Goal: Information Seeking & Learning: Learn about a topic

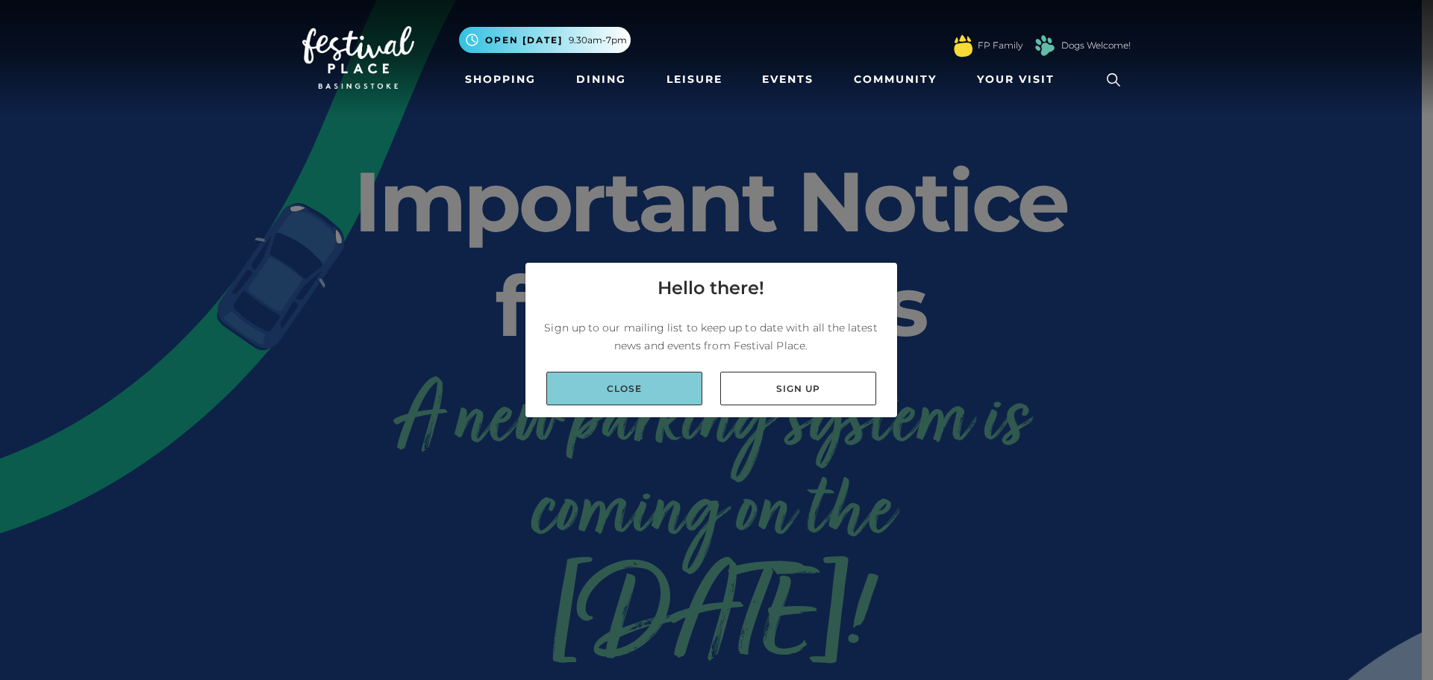
click at [638, 389] on link "Close" at bounding box center [624, 389] width 156 height 34
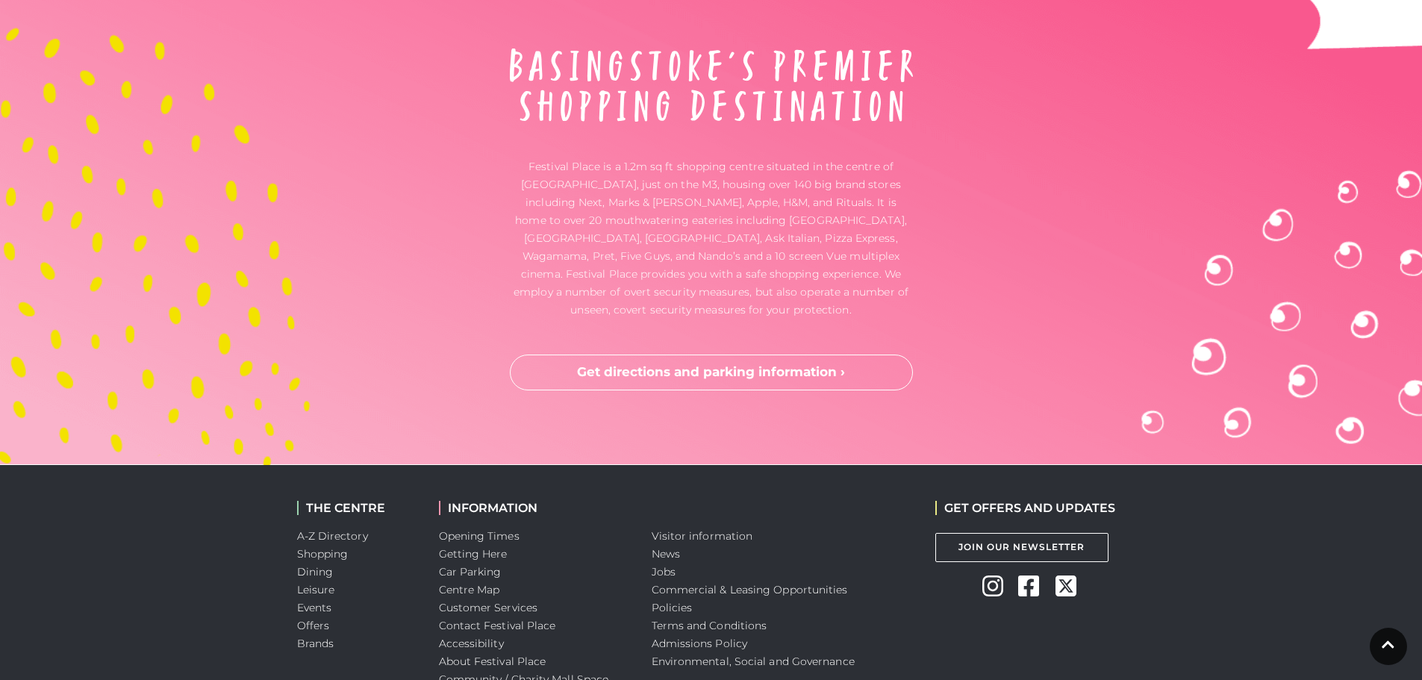
scroll to position [3929, 0]
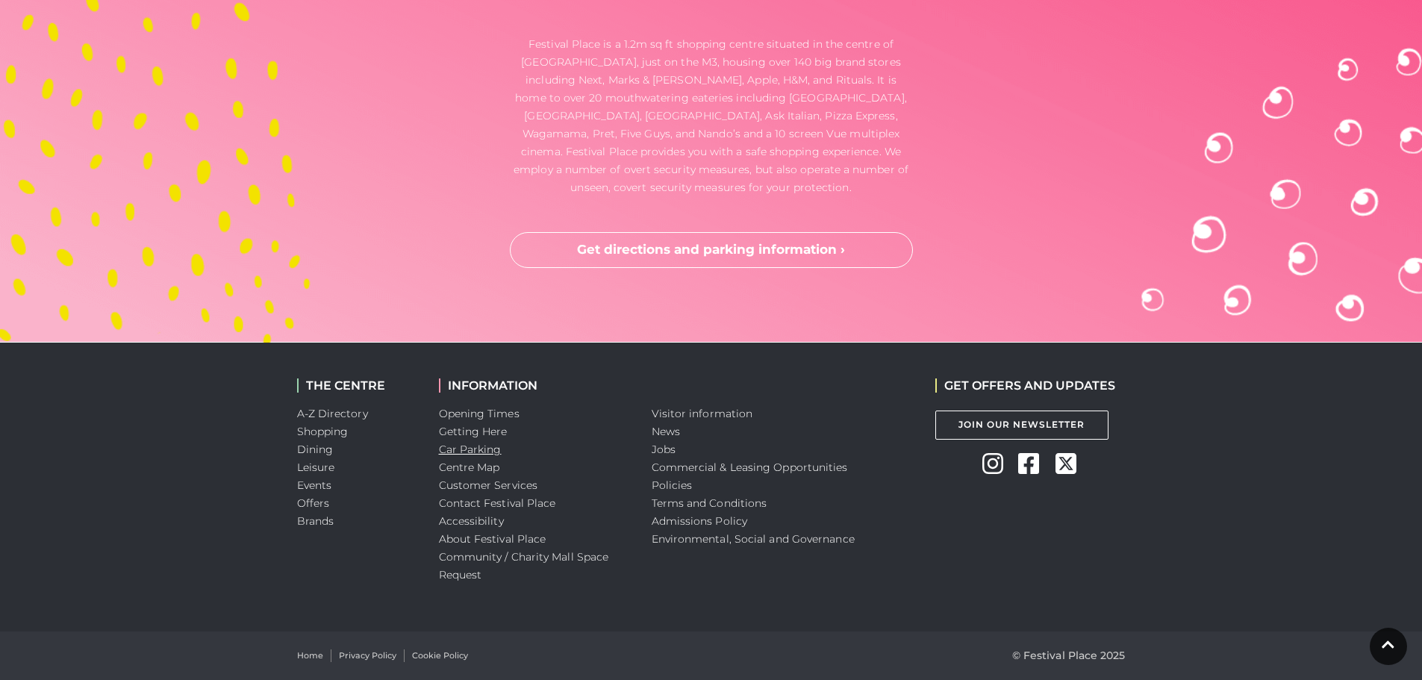
click at [489, 451] on link "Car Parking" at bounding box center [470, 449] width 63 height 13
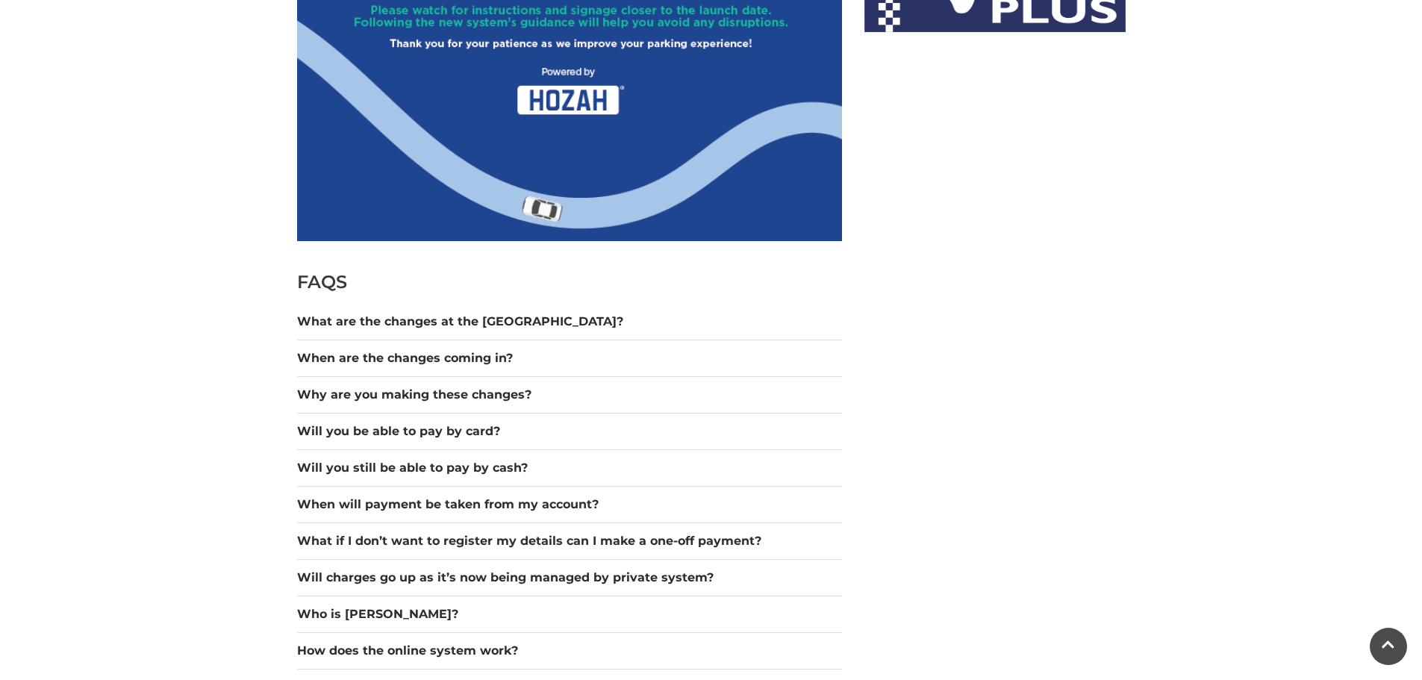
scroll to position [1120, 0]
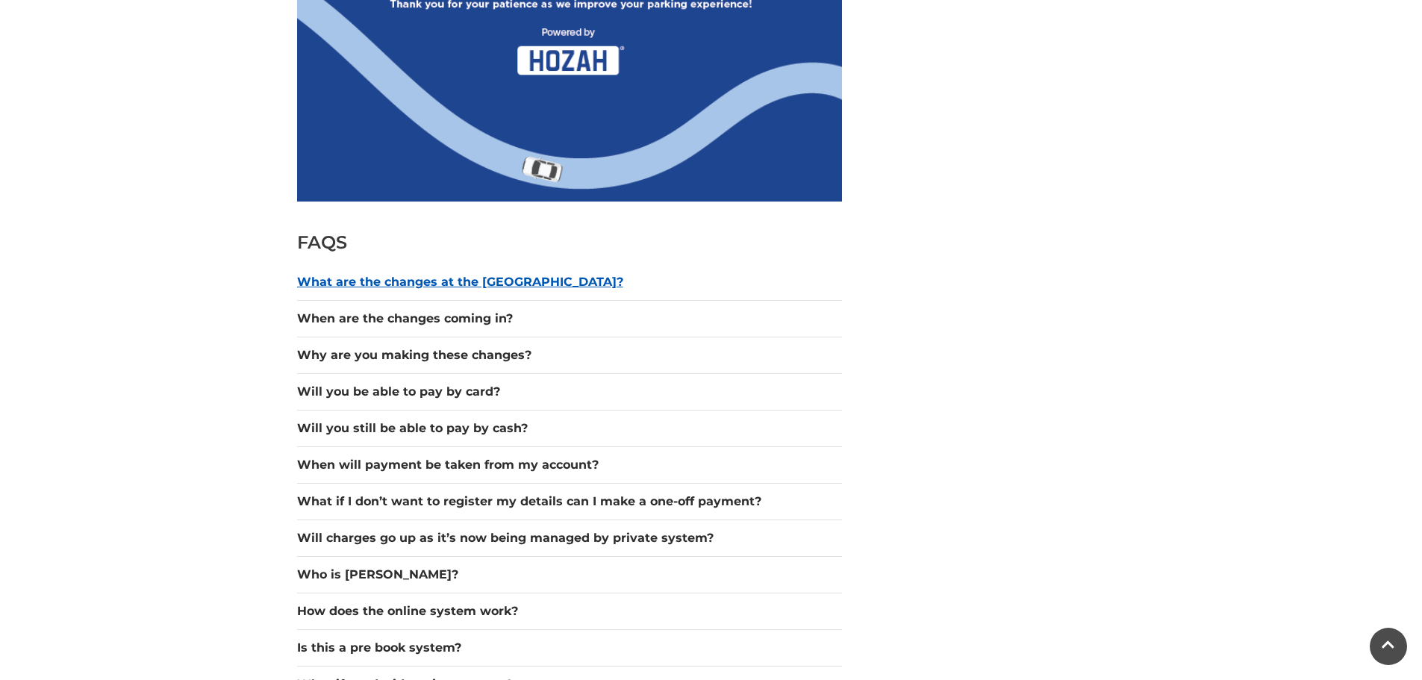
click at [349, 285] on button "What are the changes at the car park?" at bounding box center [569, 282] width 545 height 18
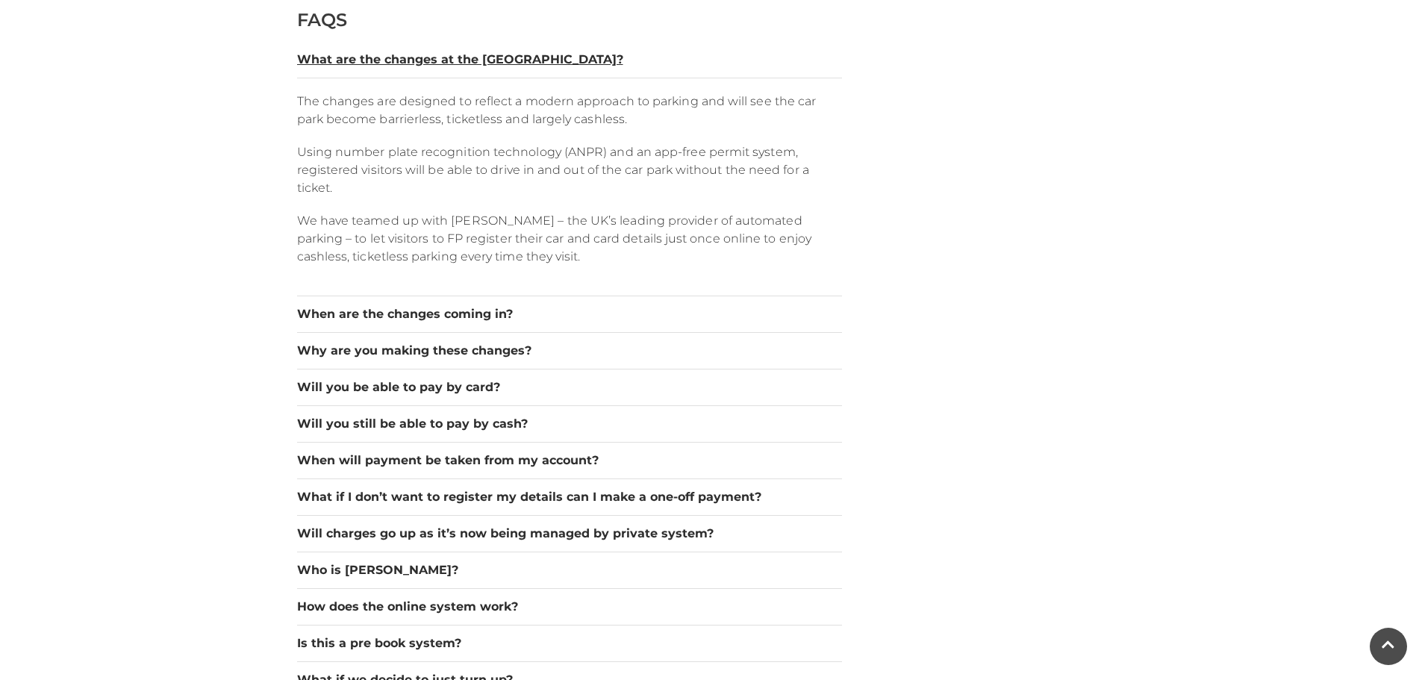
scroll to position [1344, 0]
click at [299, 311] on button "When are the changes coming in?" at bounding box center [569, 313] width 545 height 18
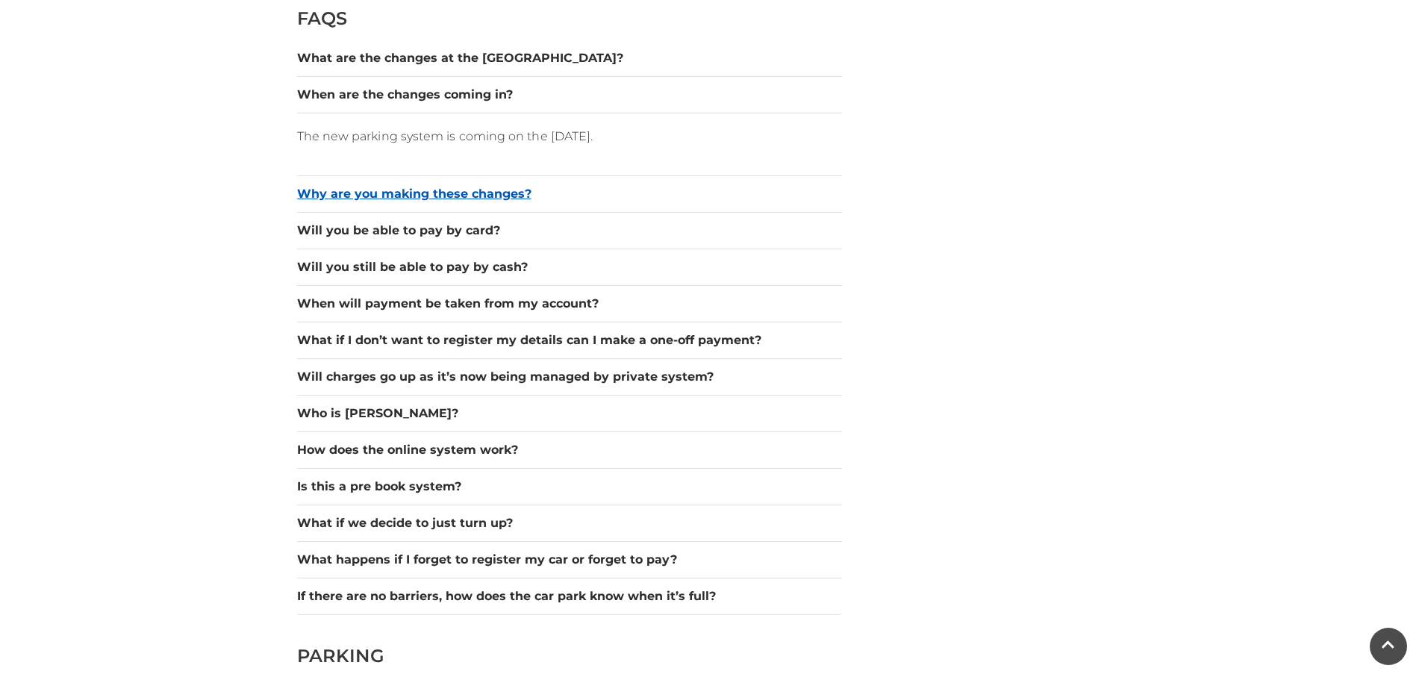
click at [317, 199] on button "Why are you making these changes?" at bounding box center [569, 194] width 545 height 18
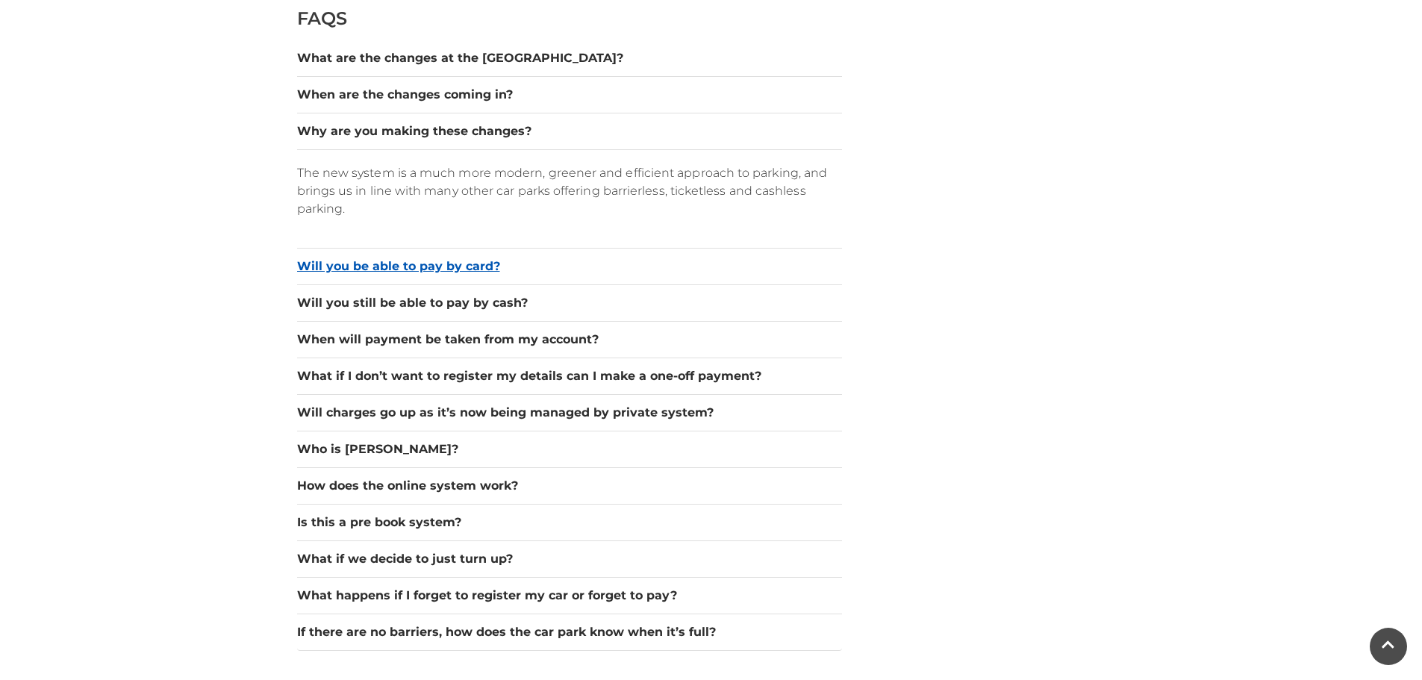
click at [301, 266] on button "Will you be able to pay by card?" at bounding box center [569, 267] width 545 height 18
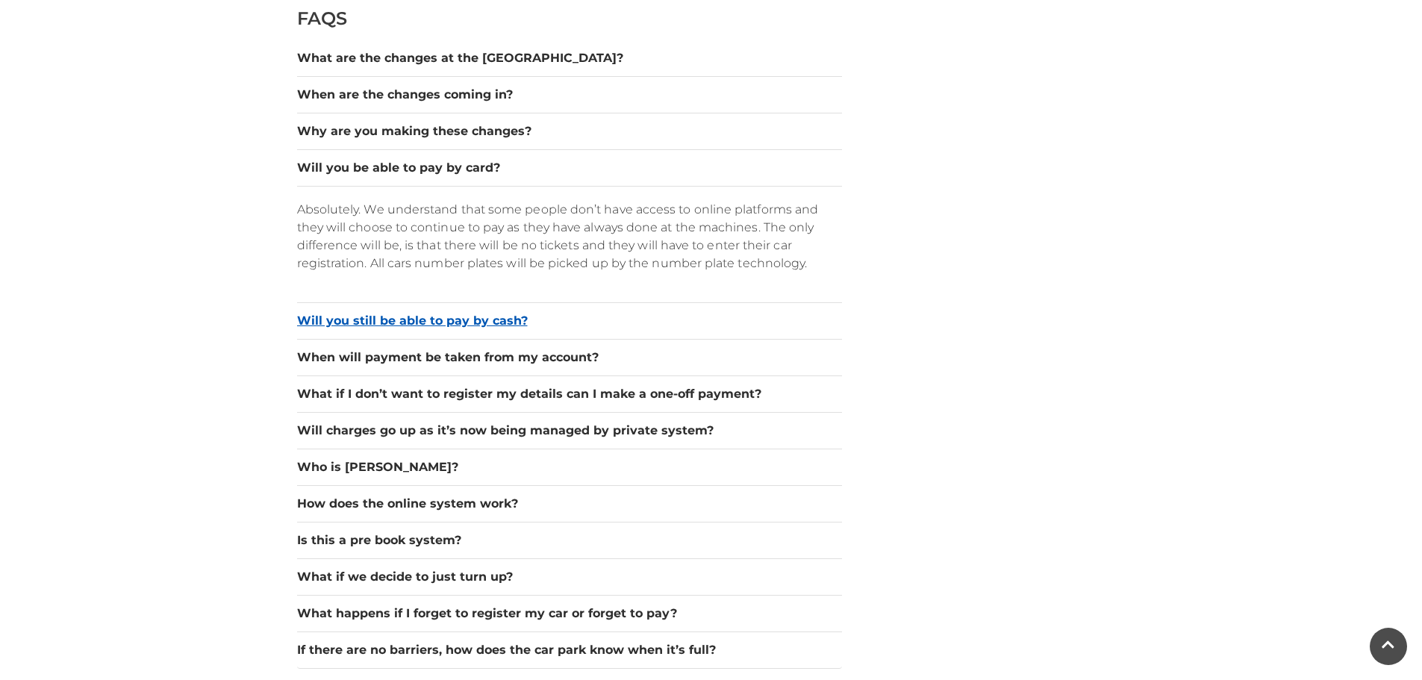
click at [306, 320] on button "Will you still be able to pay by cash?" at bounding box center [569, 321] width 545 height 18
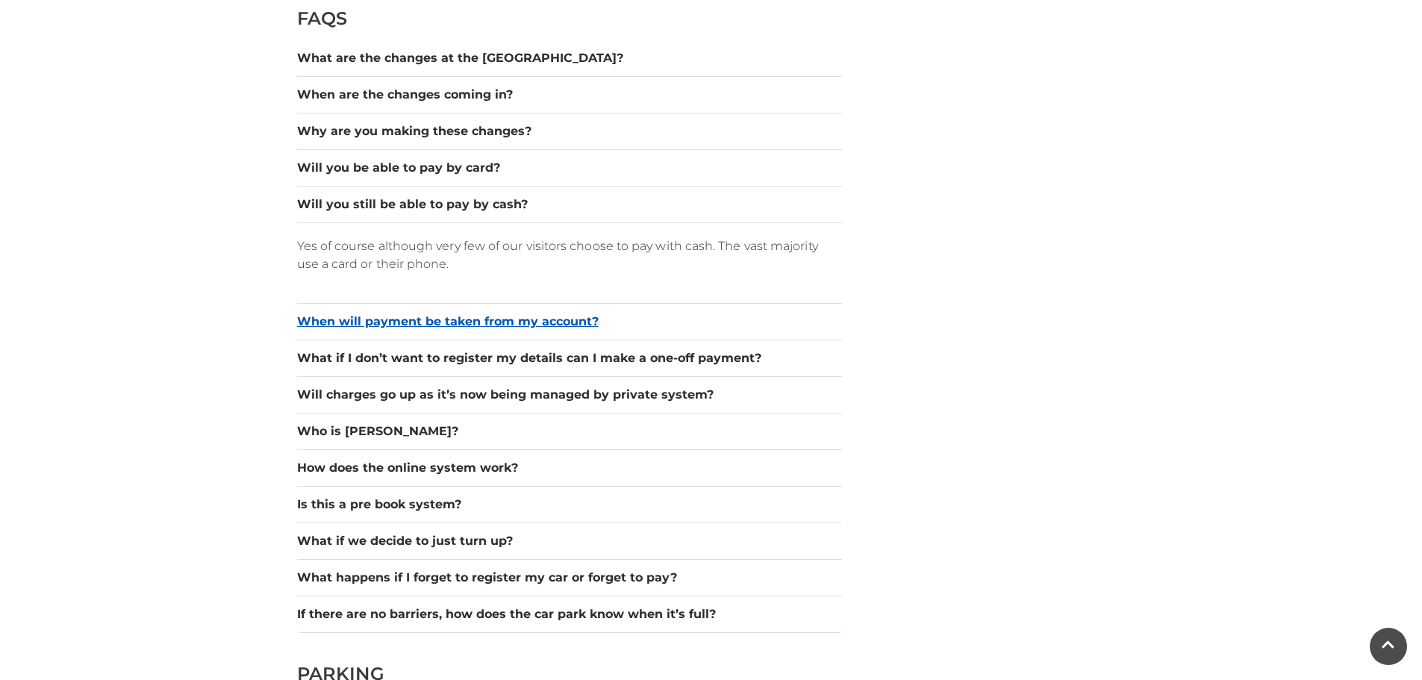
click at [300, 319] on button "When will payment be taken from my account?" at bounding box center [569, 322] width 545 height 18
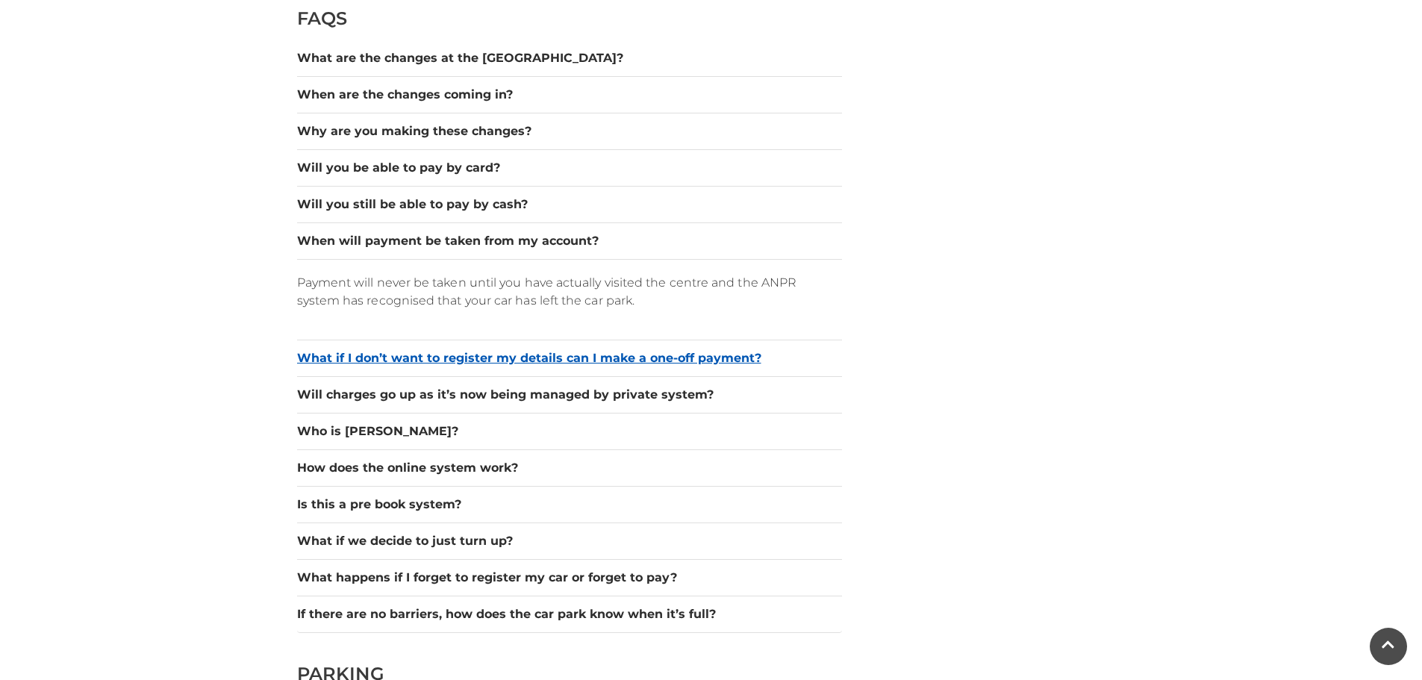
click at [306, 364] on button "What if I don’t want to register my details can I make a one-off payment?" at bounding box center [569, 358] width 545 height 18
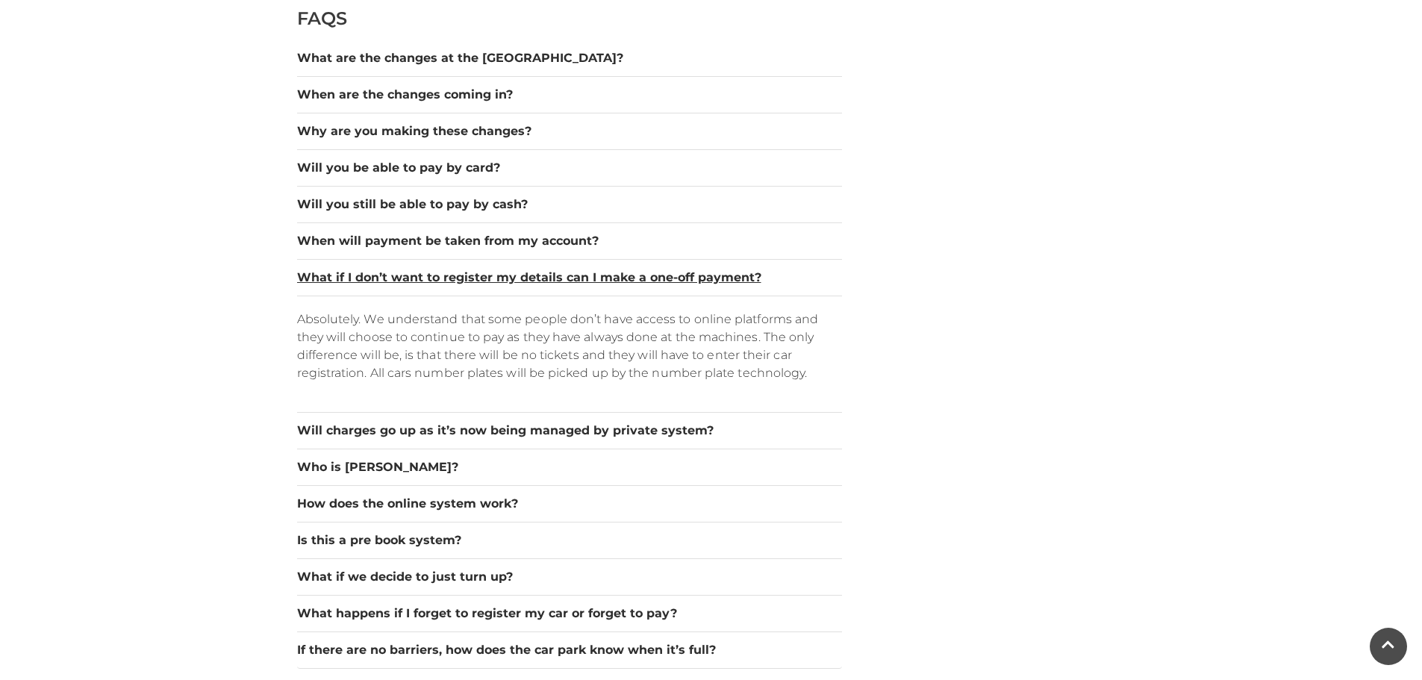
scroll to position [1418, 0]
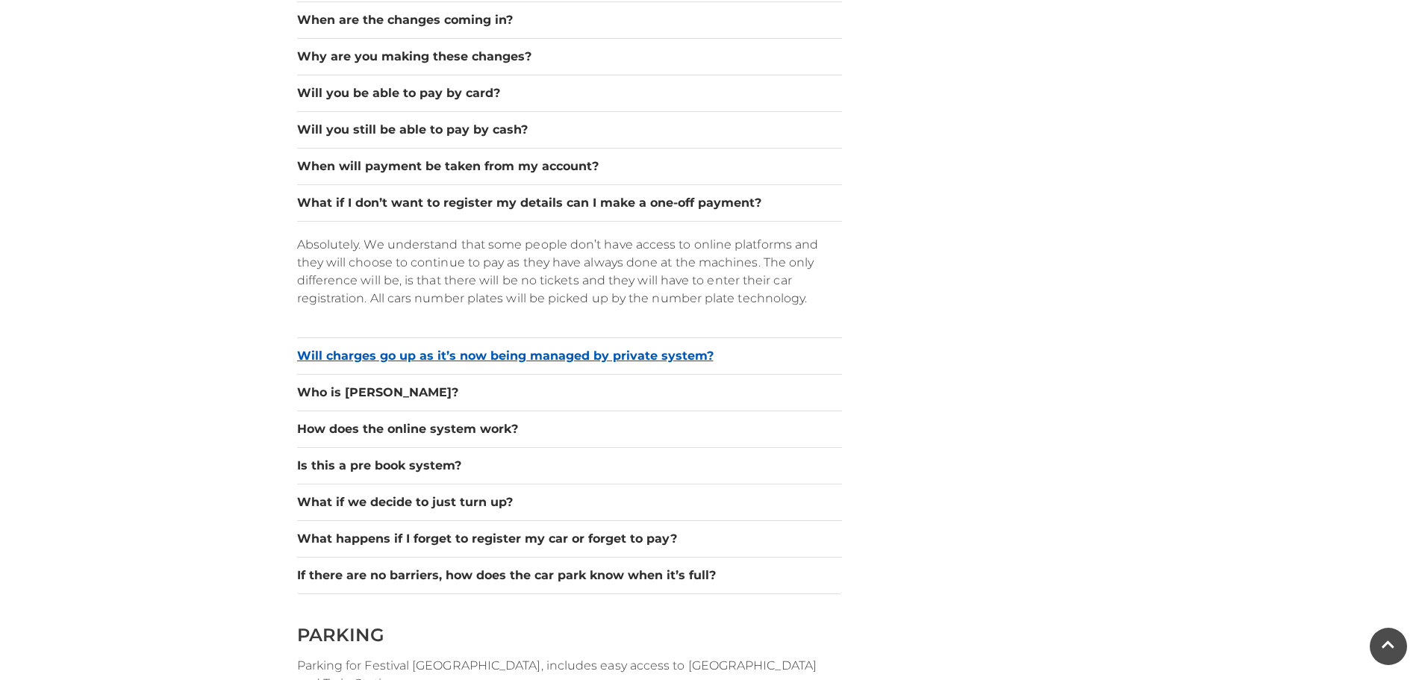
click at [305, 355] on button "Will charges go up as it’s now being managed by private system?" at bounding box center [569, 356] width 545 height 18
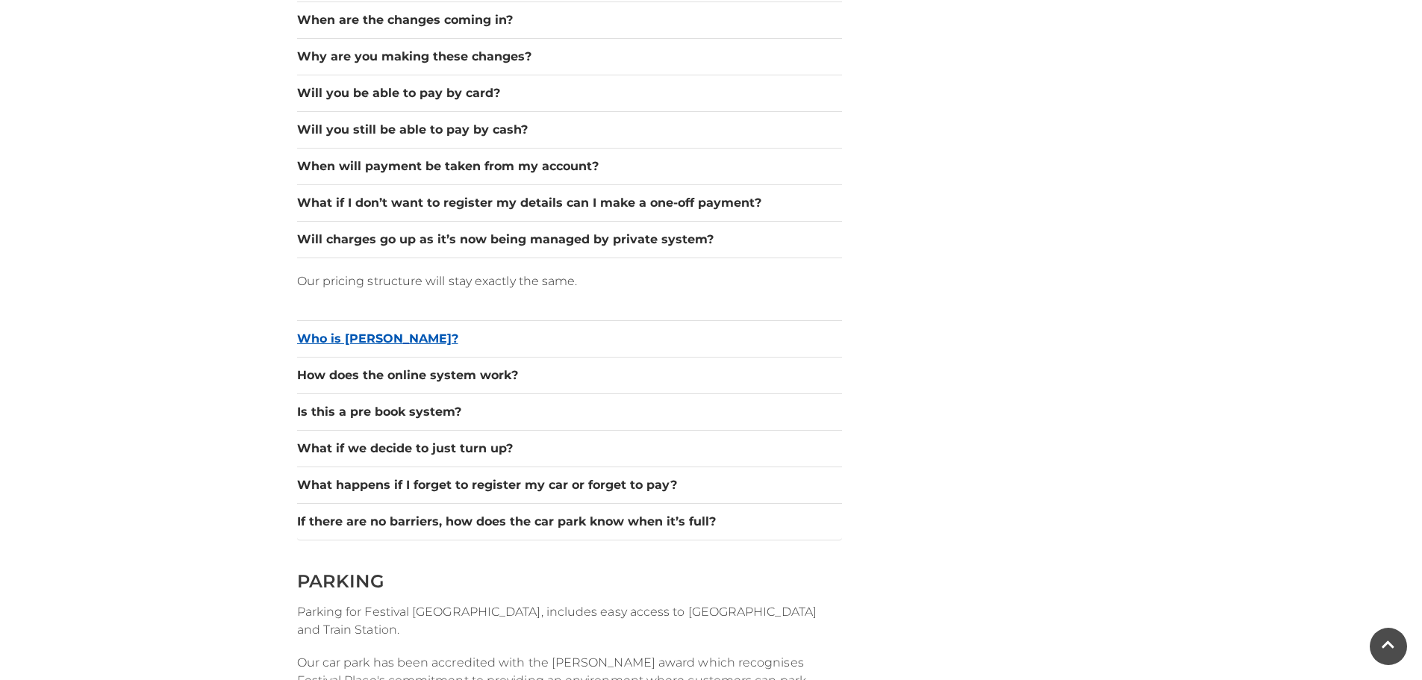
click at [299, 340] on button "Who is Hozah?" at bounding box center [569, 339] width 545 height 18
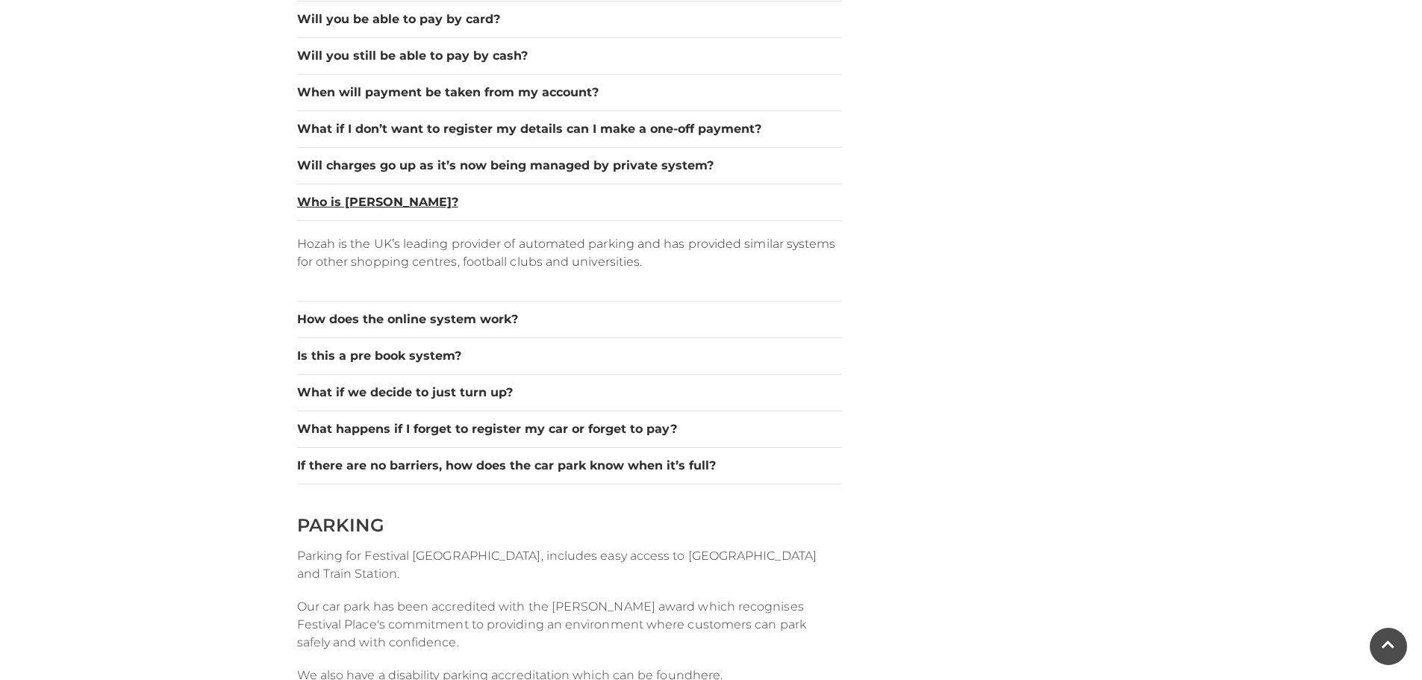
scroll to position [1493, 0]
click at [311, 319] on button "How does the online system work?" at bounding box center [569, 319] width 545 height 18
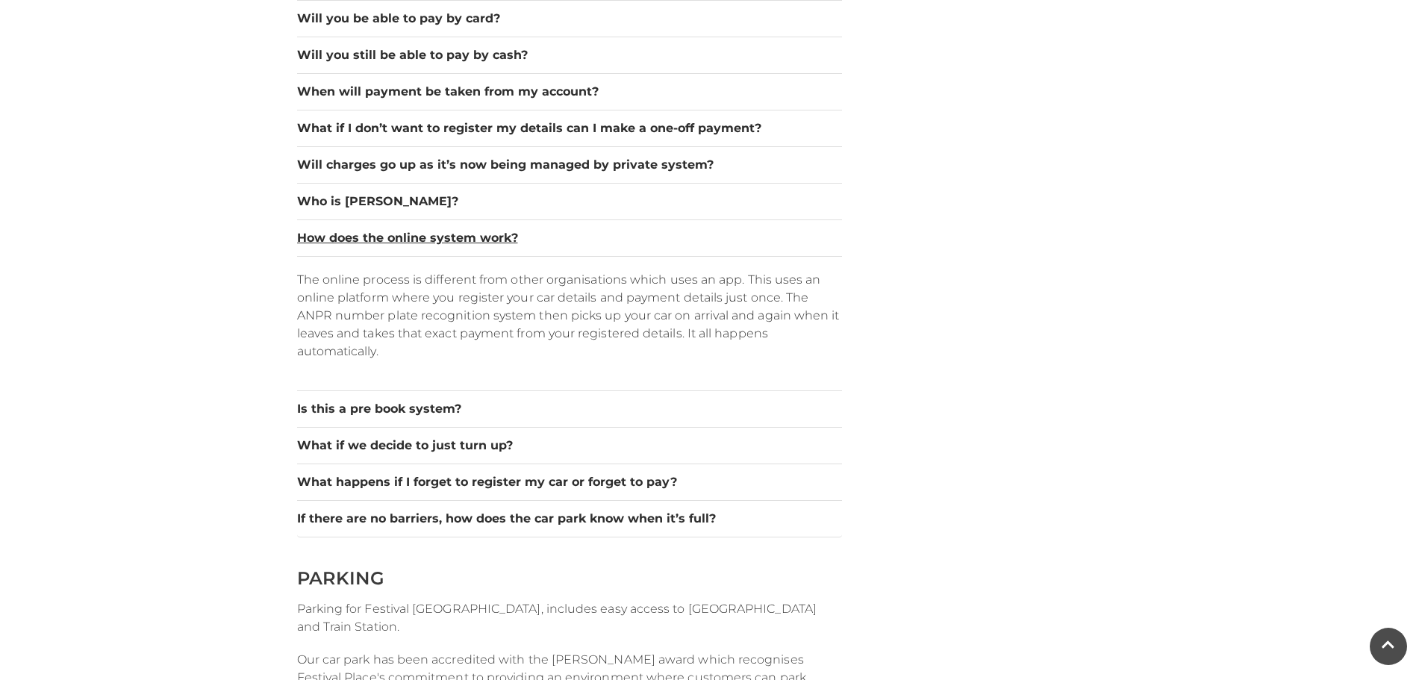
scroll to position [1568, 0]
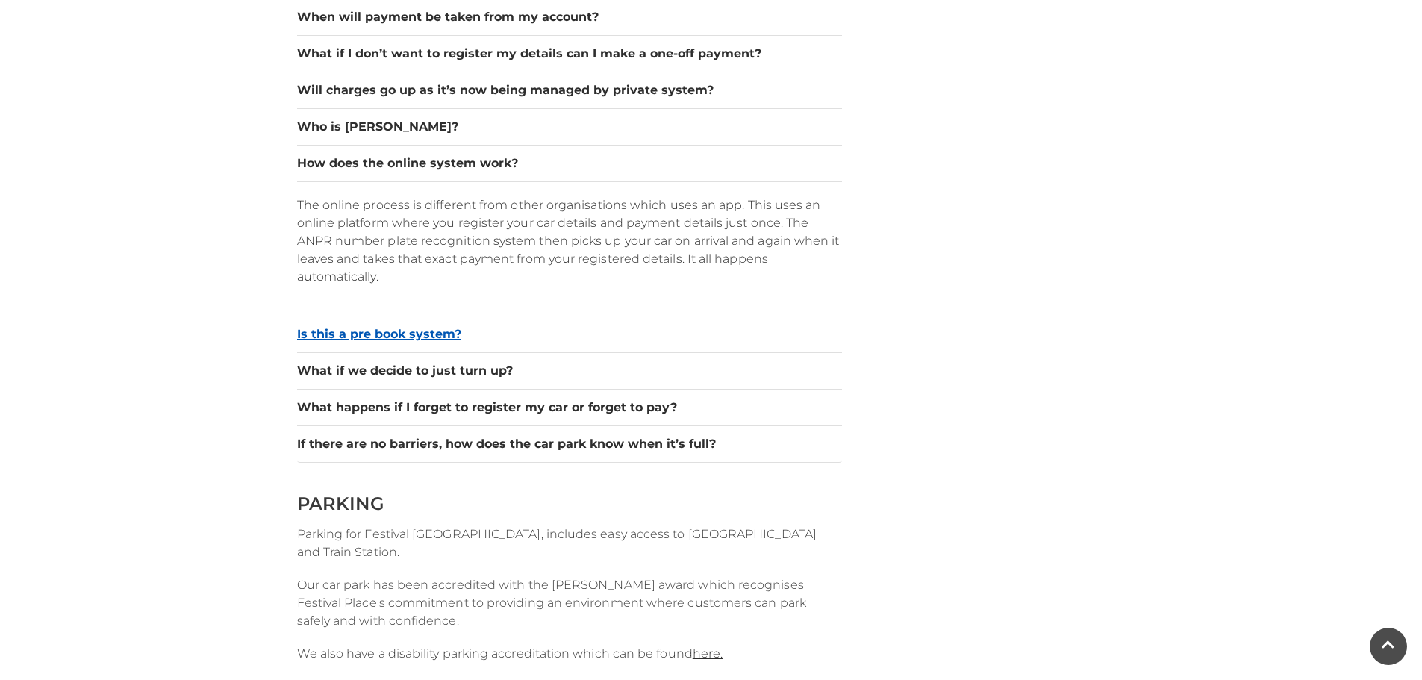
click at [308, 332] on button "Is this a pre book system?" at bounding box center [569, 334] width 545 height 18
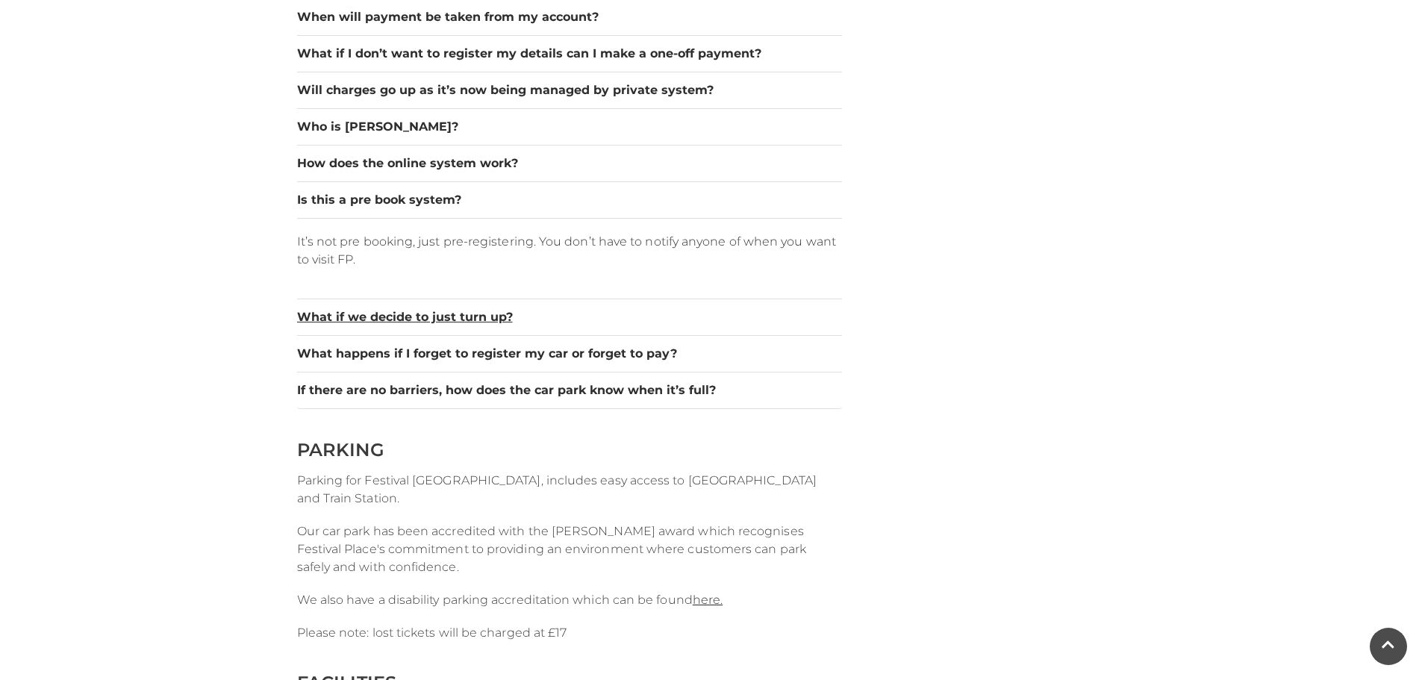
drag, startPoint x: 305, startPoint y: 314, endPoint x: 287, endPoint y: 318, distance: 19.0
click at [306, 315] on button "What if we decide to just turn up?" at bounding box center [569, 317] width 545 height 18
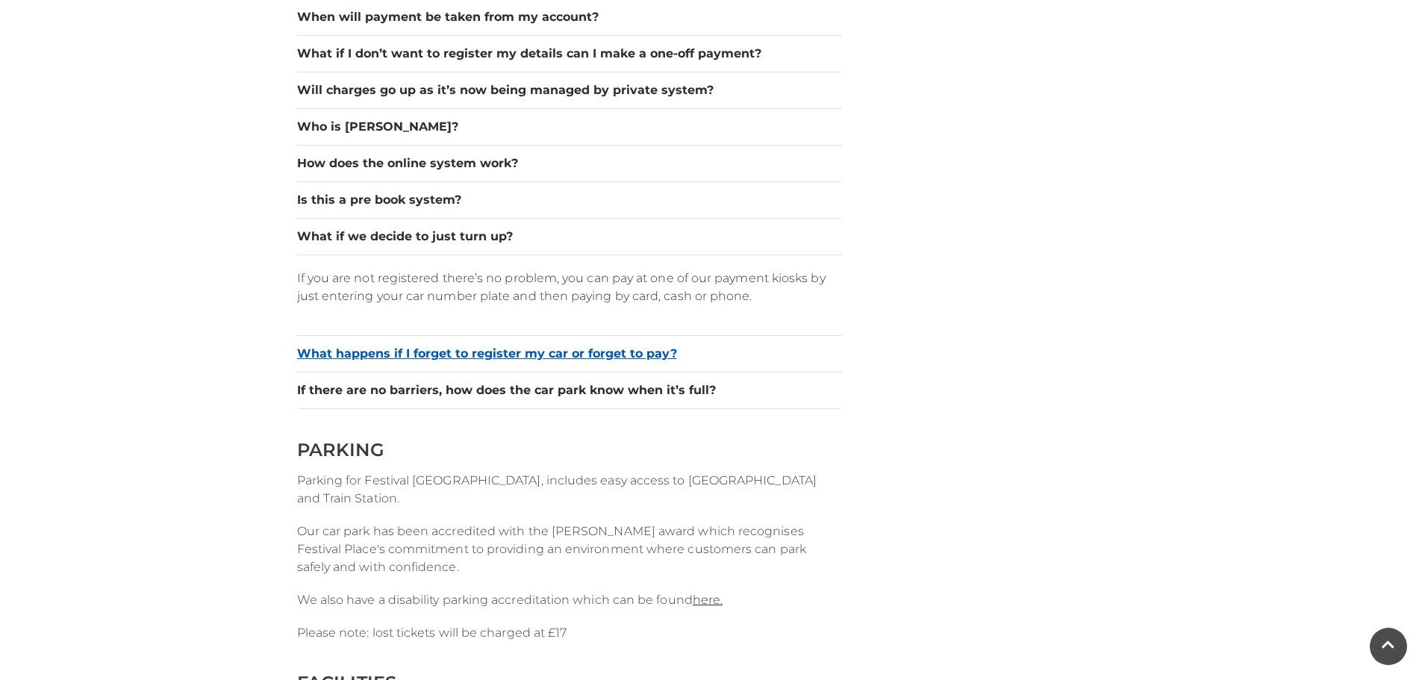
click at [305, 355] on button "What happens if I forget to register my car or forget to pay?" at bounding box center [569, 354] width 545 height 18
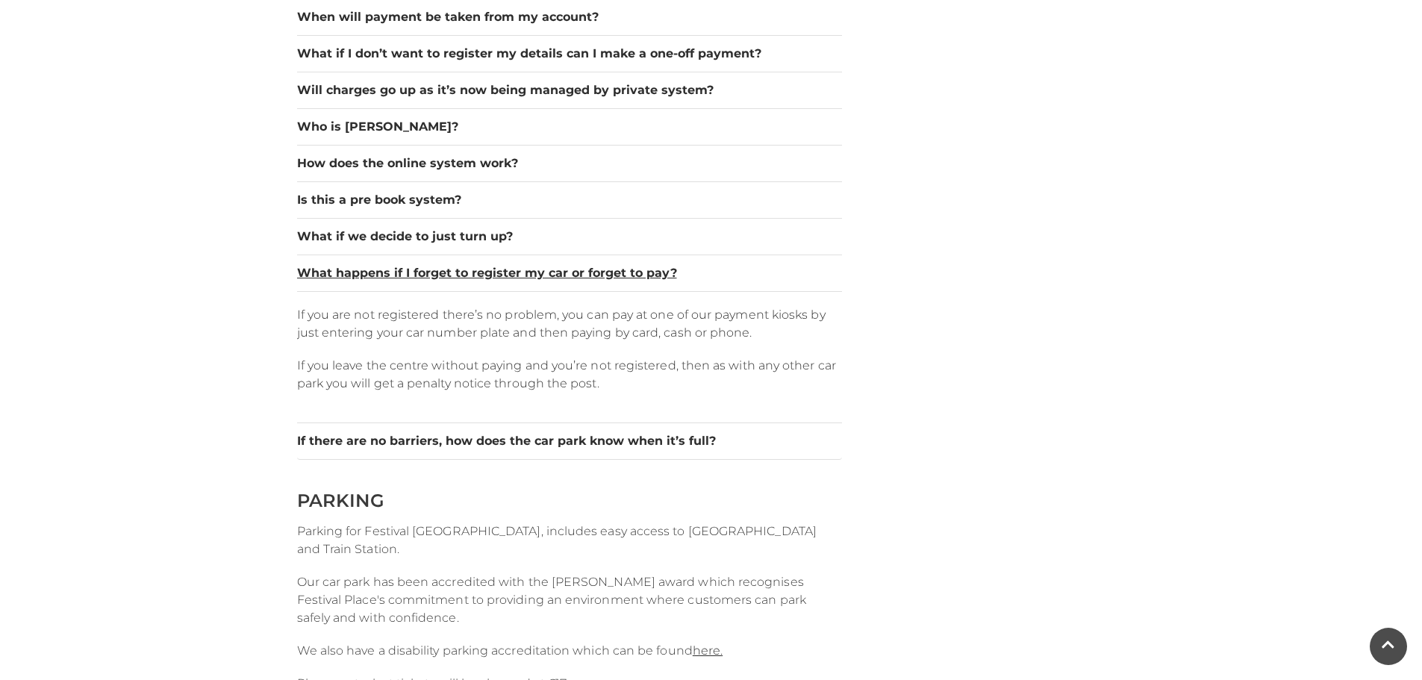
scroll to position [1642, 0]
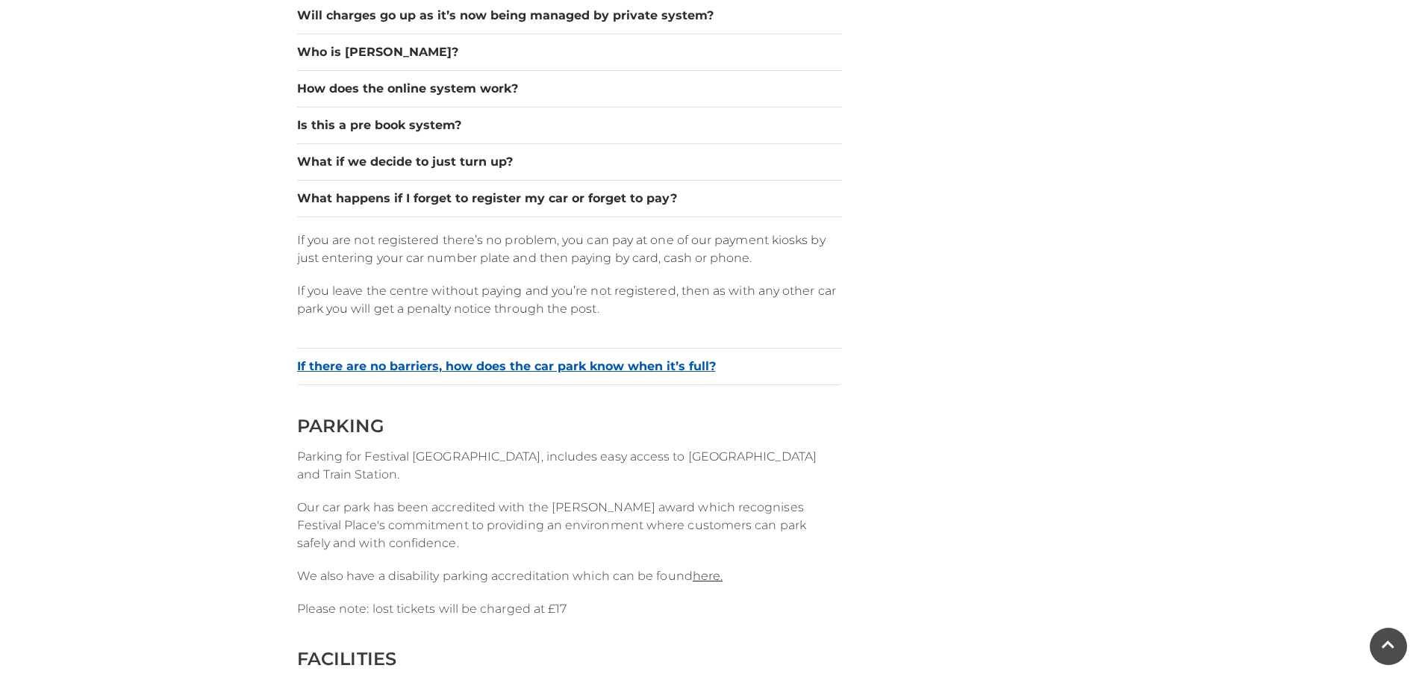
click at [314, 368] on button "If there are no barriers, how does the car park know when it’s full?" at bounding box center [569, 367] width 545 height 18
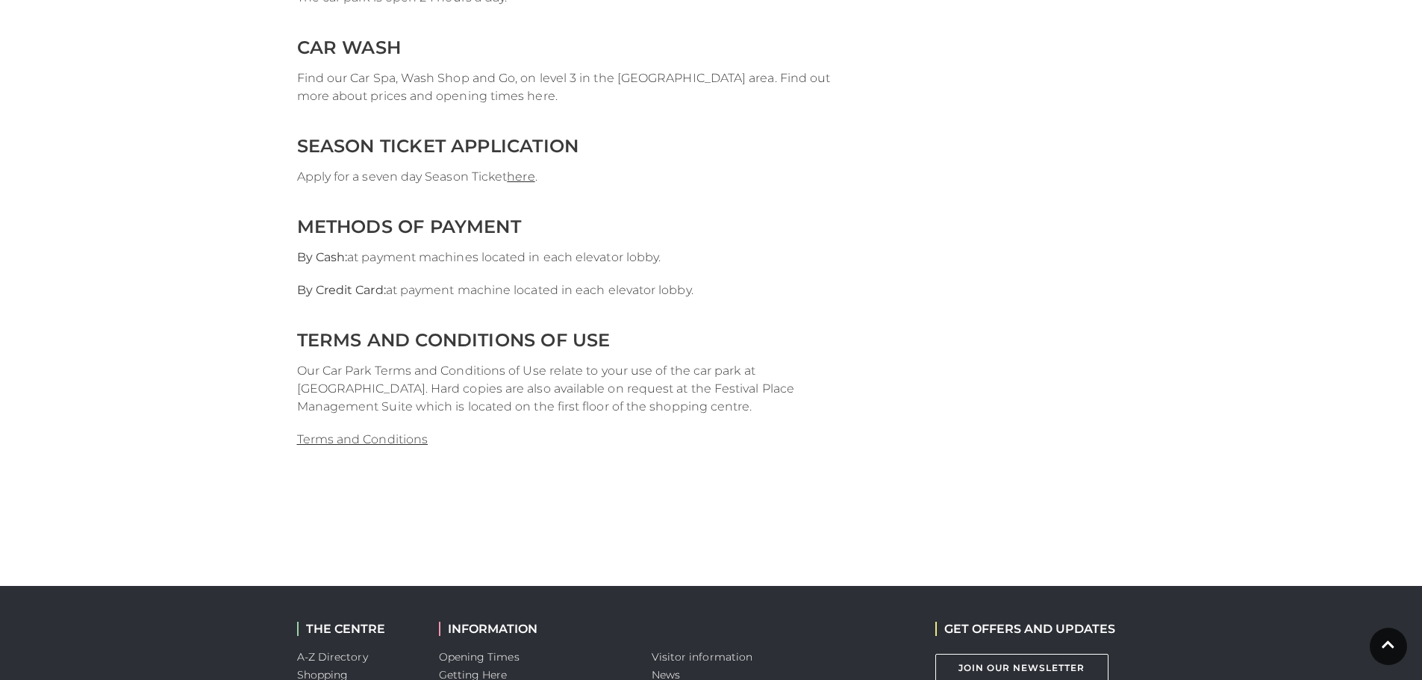
scroll to position [3210, 0]
